Goal: Find specific page/section: Find specific page/section

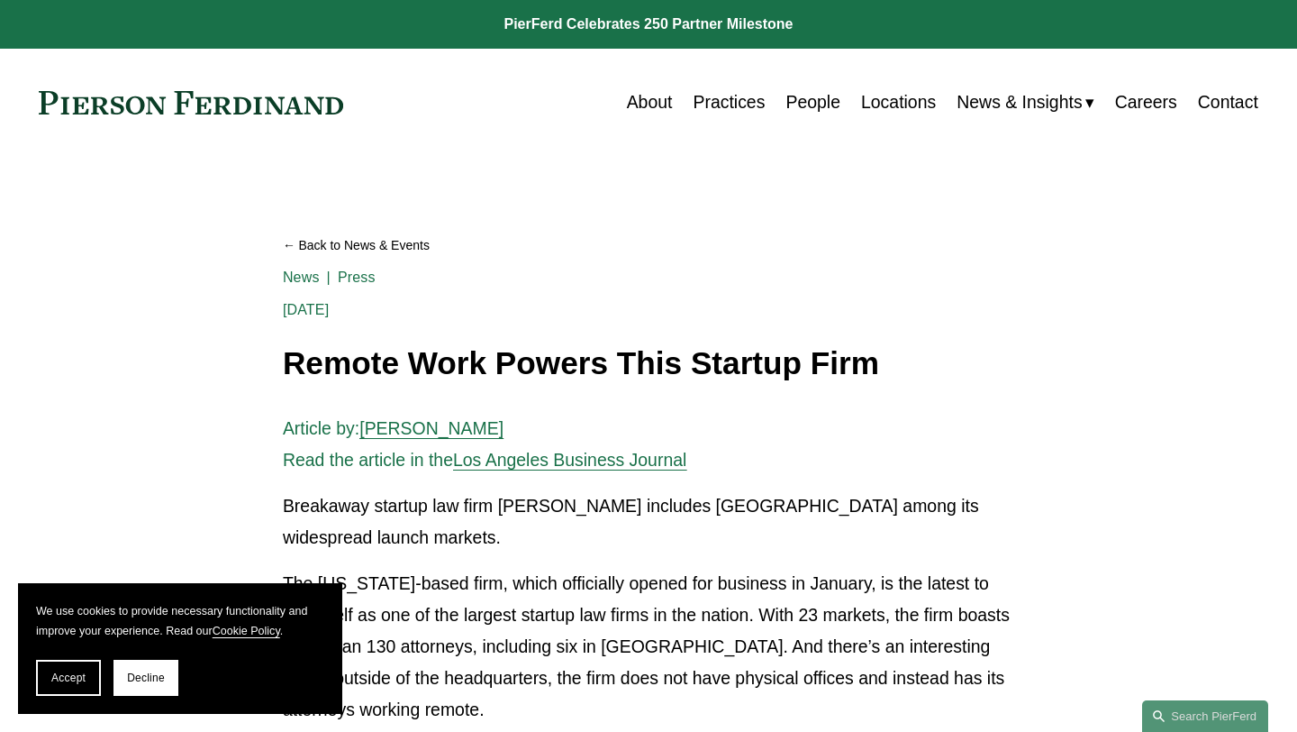
click at [1147, 99] on link "Careers" at bounding box center [1146, 102] width 62 height 35
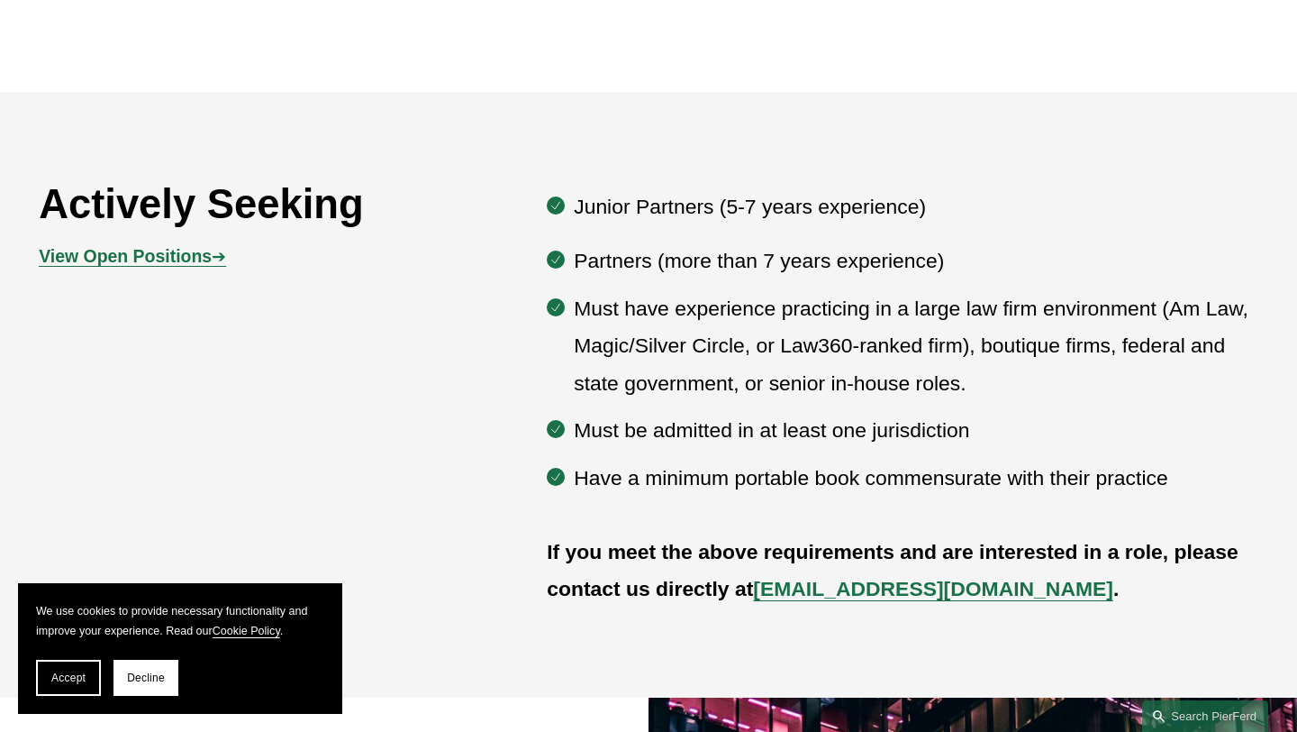
scroll to position [891, 0]
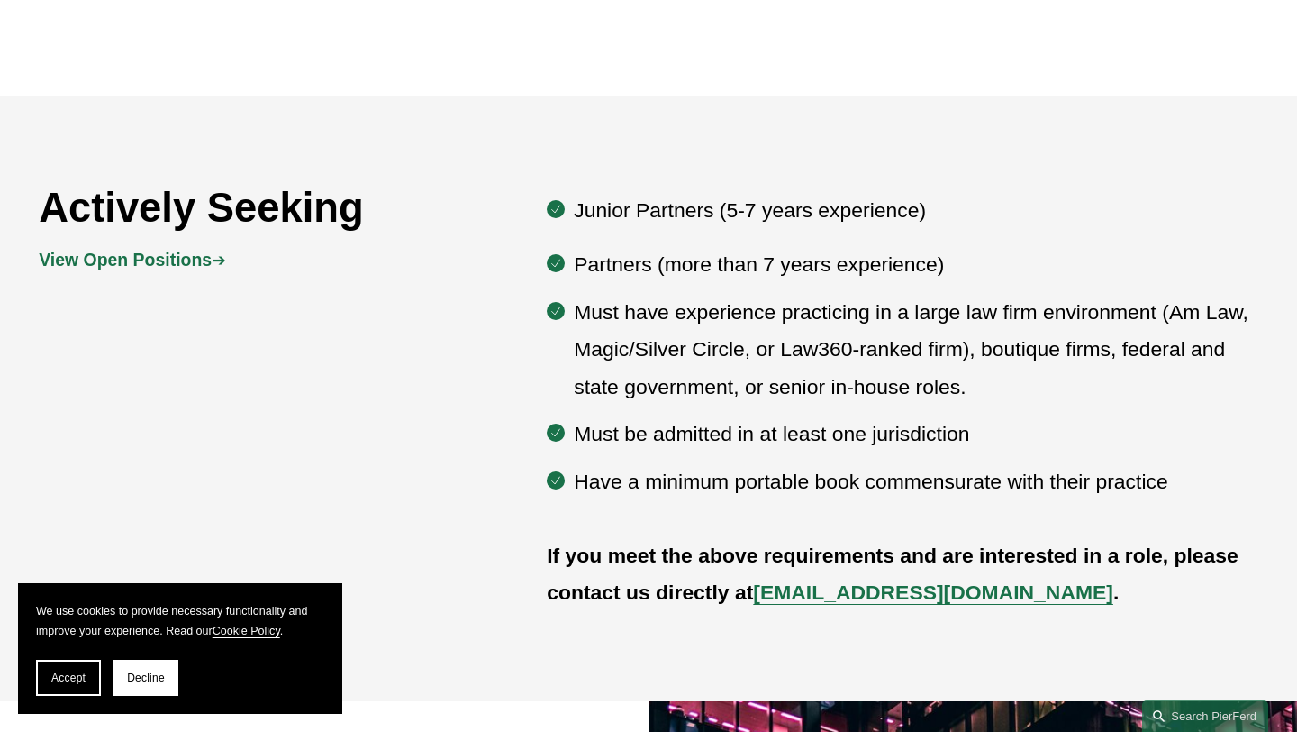
click at [206, 261] on strong "View Open Positions" at bounding box center [125, 260] width 173 height 20
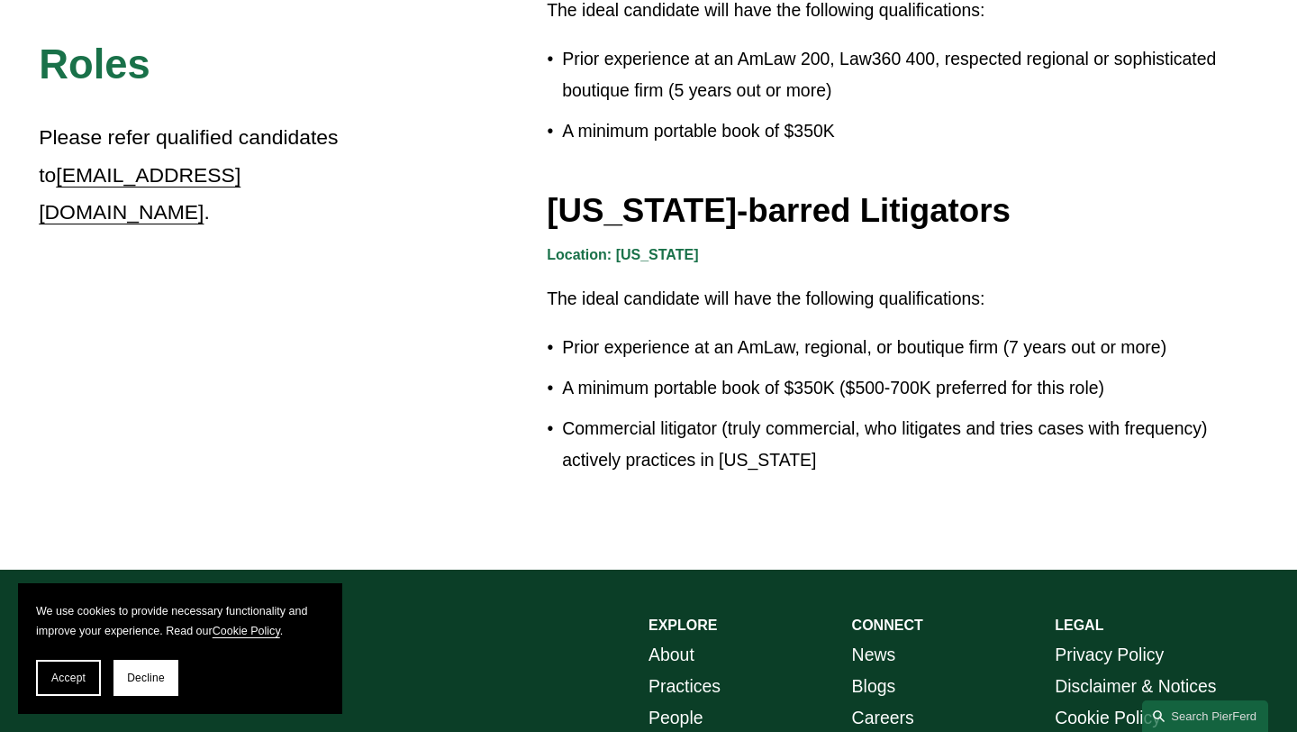
scroll to position [3254, 0]
